Goal: Task Accomplishment & Management: Complete application form

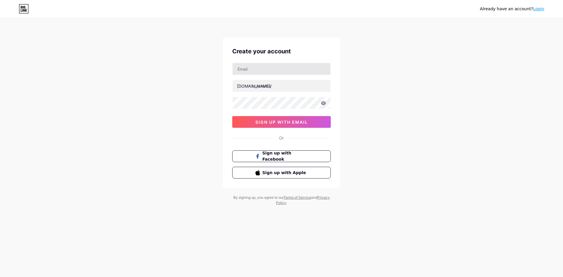
click at [267, 73] on input "text" at bounding box center [282, 69] width 98 height 12
paste input "[EMAIL_ADDRESS][DOMAIN_NAME]"
type input "[EMAIL_ADDRESS][DOMAIN_NAME]"
paste input "smfollowers"
type input "smfollowers"
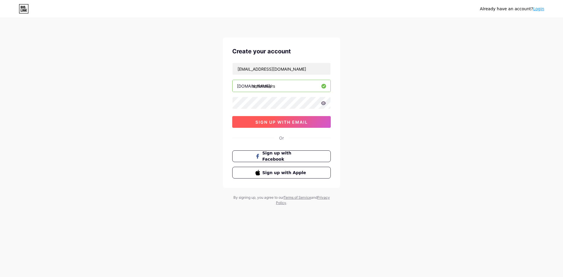
click at [283, 120] on span "sign up with email" at bounding box center [282, 122] width 53 height 5
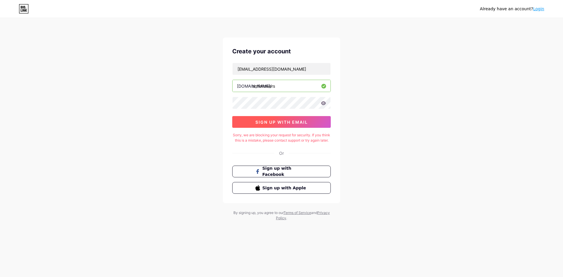
click at [278, 123] on span "sign up with email" at bounding box center [282, 122] width 53 height 5
